Goal: Browse casually

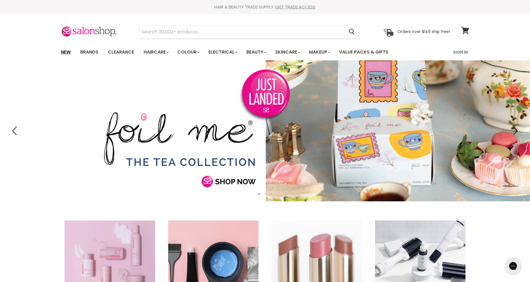
click at [66, 53] on link "New" at bounding box center [66, 52] width 18 height 12
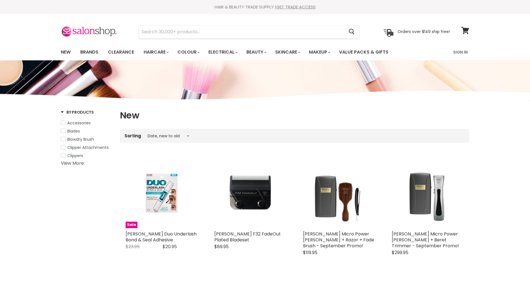
select select "created-descending"
